Goal: Check status: Check status

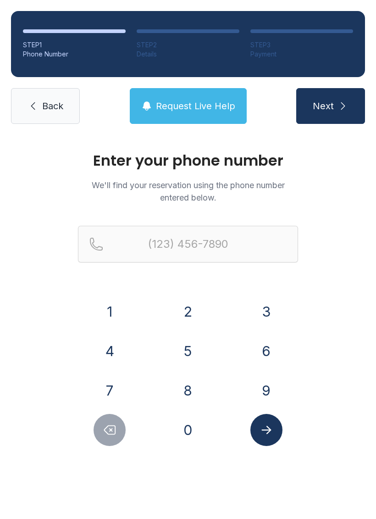
click at [199, 307] on button "2" at bounding box center [188, 311] width 32 height 32
click at [185, 344] on button "5" at bounding box center [188, 351] width 32 height 32
click at [273, 301] on button "3" at bounding box center [266, 311] width 32 height 32
click at [192, 425] on button "0" at bounding box center [188, 430] width 32 height 32
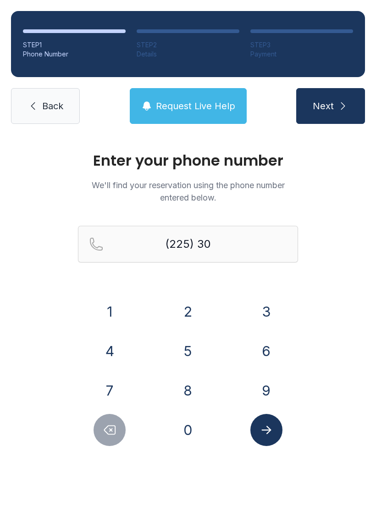
click at [192, 348] on button "5" at bounding box center [188, 351] width 32 height 32
click at [189, 346] on button "5" at bounding box center [188, 351] width 32 height 32
click at [188, 429] on button "0" at bounding box center [188, 430] width 32 height 32
click at [192, 314] on button "2" at bounding box center [188, 311] width 32 height 32
click at [266, 311] on button "3" at bounding box center [266, 311] width 32 height 32
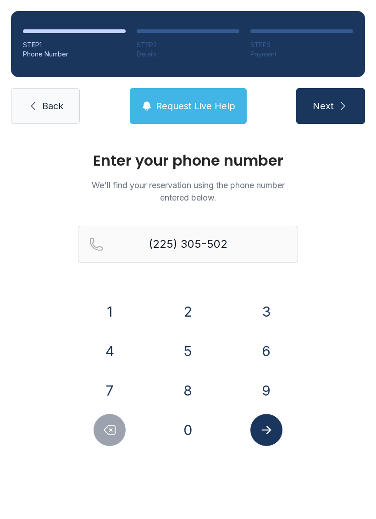
type input "[PHONE_NUMBER]"
click at [271, 428] on icon "Submit lookup form" at bounding box center [266, 430] width 14 height 14
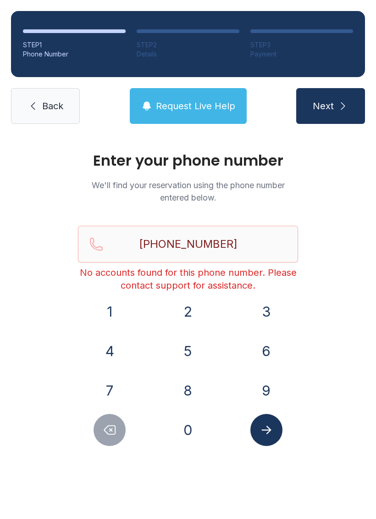
click at [34, 96] on link "Back" at bounding box center [45, 106] width 69 height 36
